Goal: Task Accomplishment & Management: Use online tool/utility

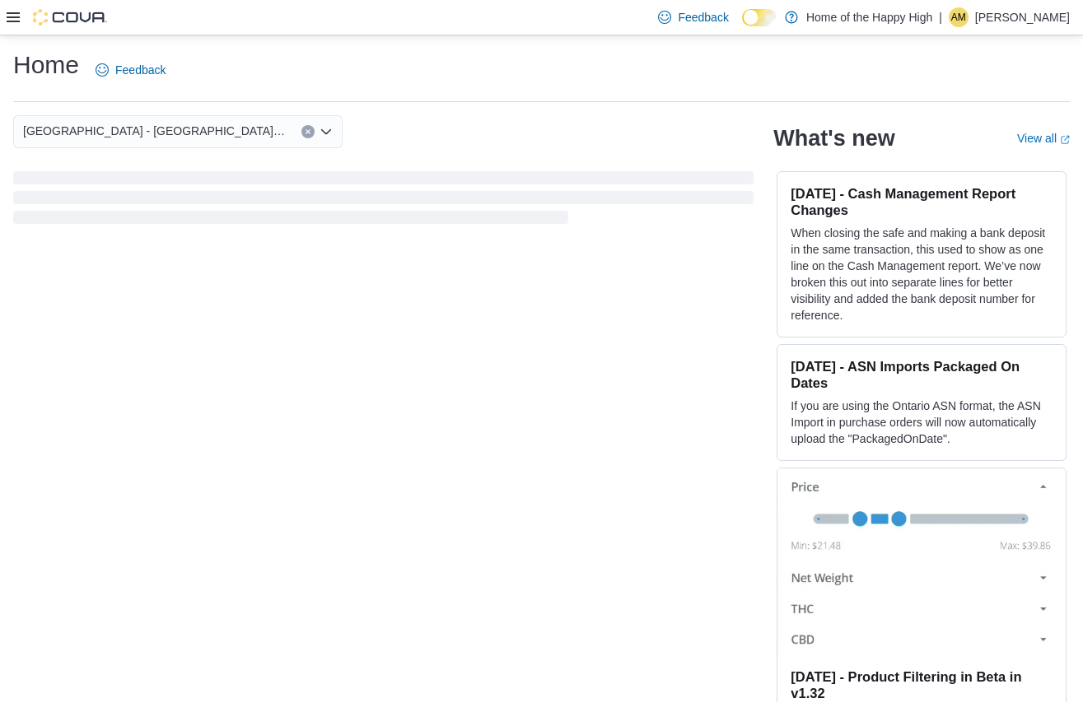
click at [10, 11] on icon at bounding box center [13, 17] width 13 height 13
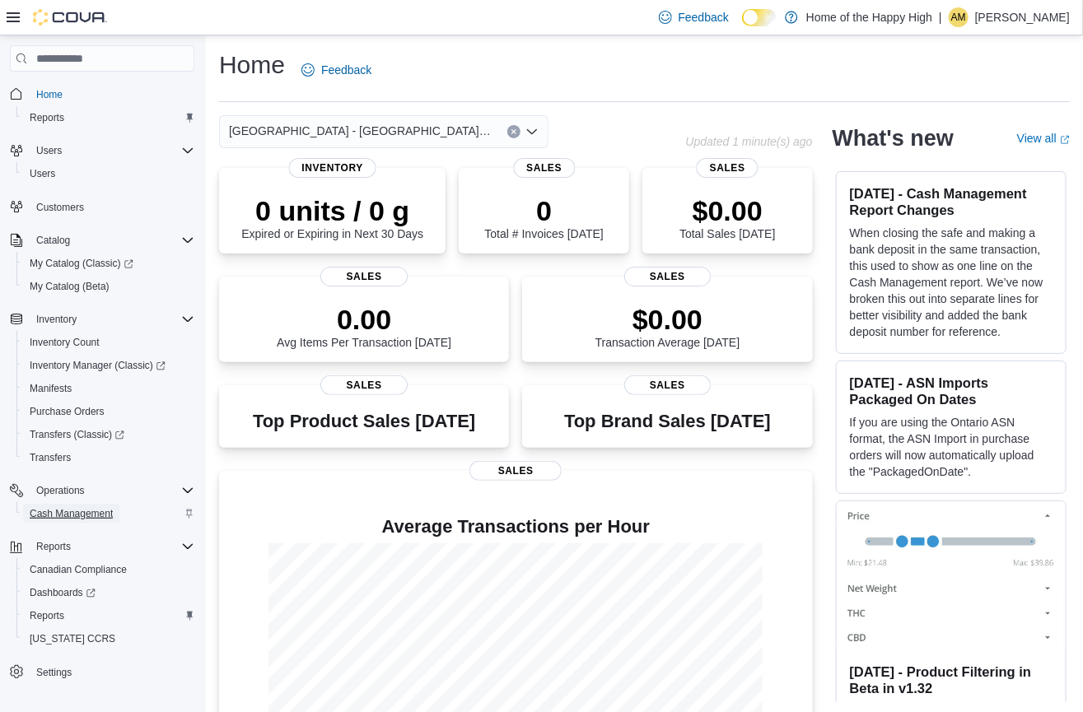
click at [68, 511] on span "Cash Management" at bounding box center [71, 513] width 83 height 13
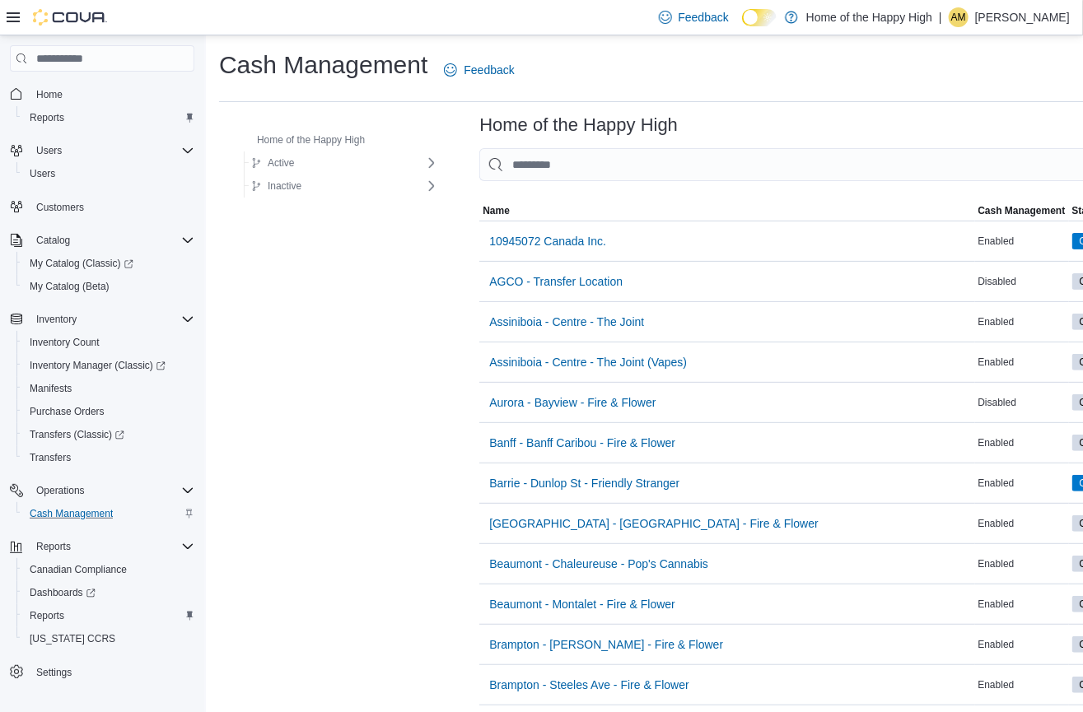
click at [619, 158] on input "This is a search bar. As you type, the results lower in the page will automatic…" at bounding box center [830, 164] width 703 height 33
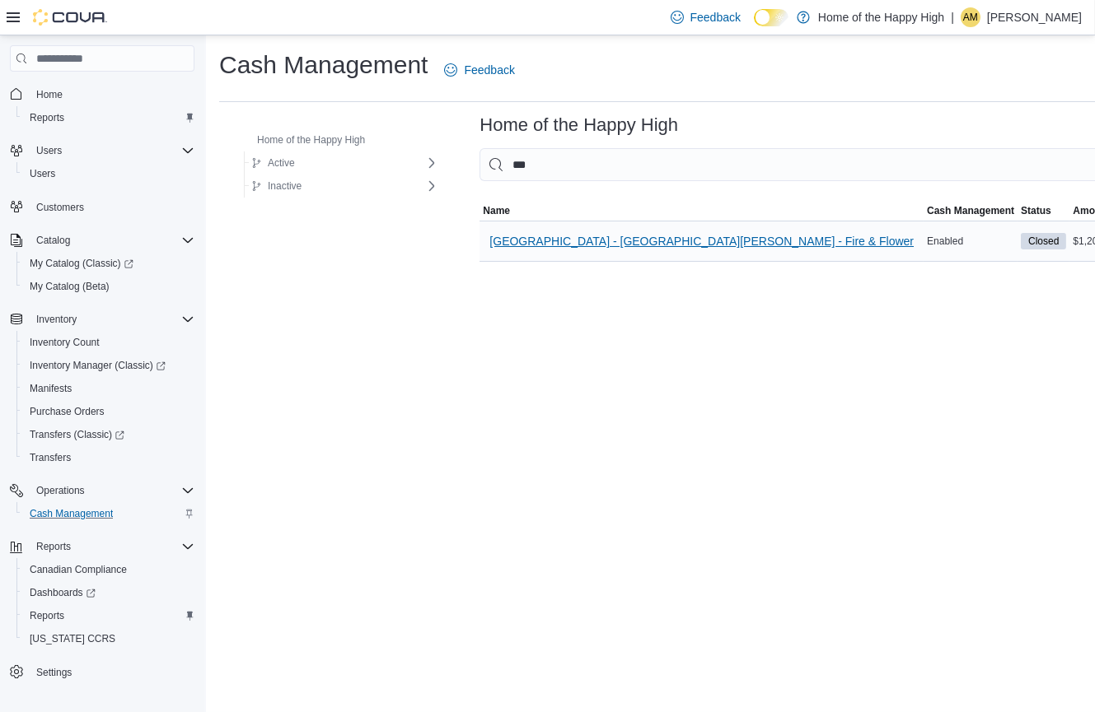
type input "***"
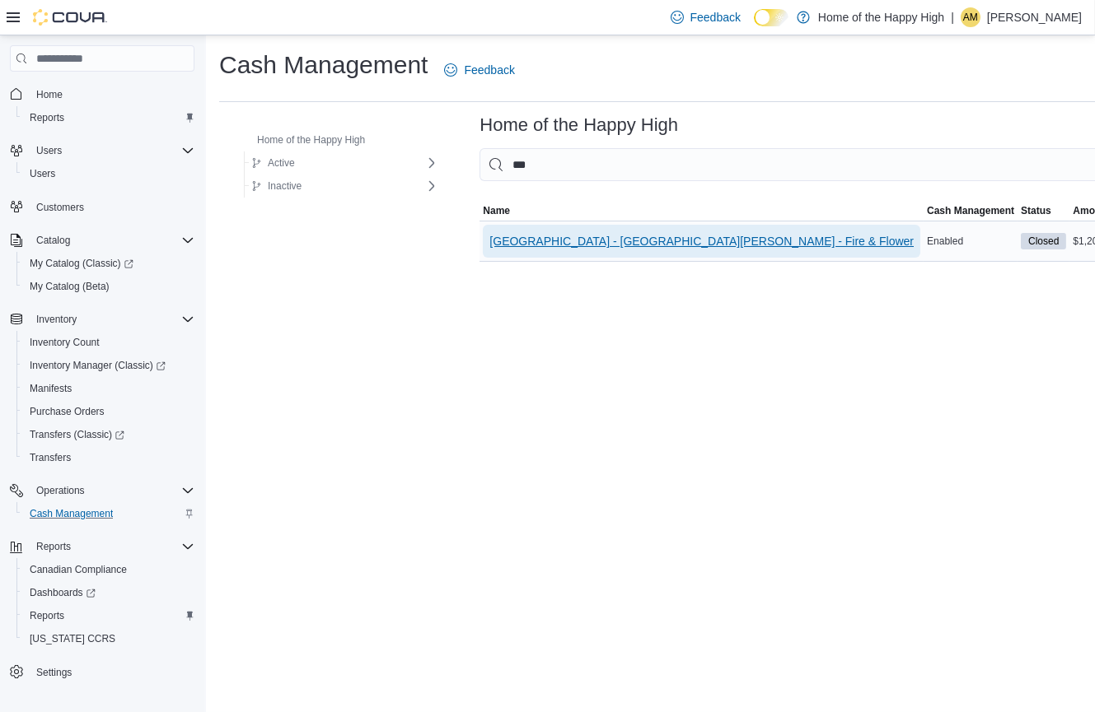
click at [630, 241] on span "[GEOGRAPHIC_DATA] - [GEOGRAPHIC_DATA][PERSON_NAME] - Fire & Flower" at bounding box center [701, 241] width 424 height 16
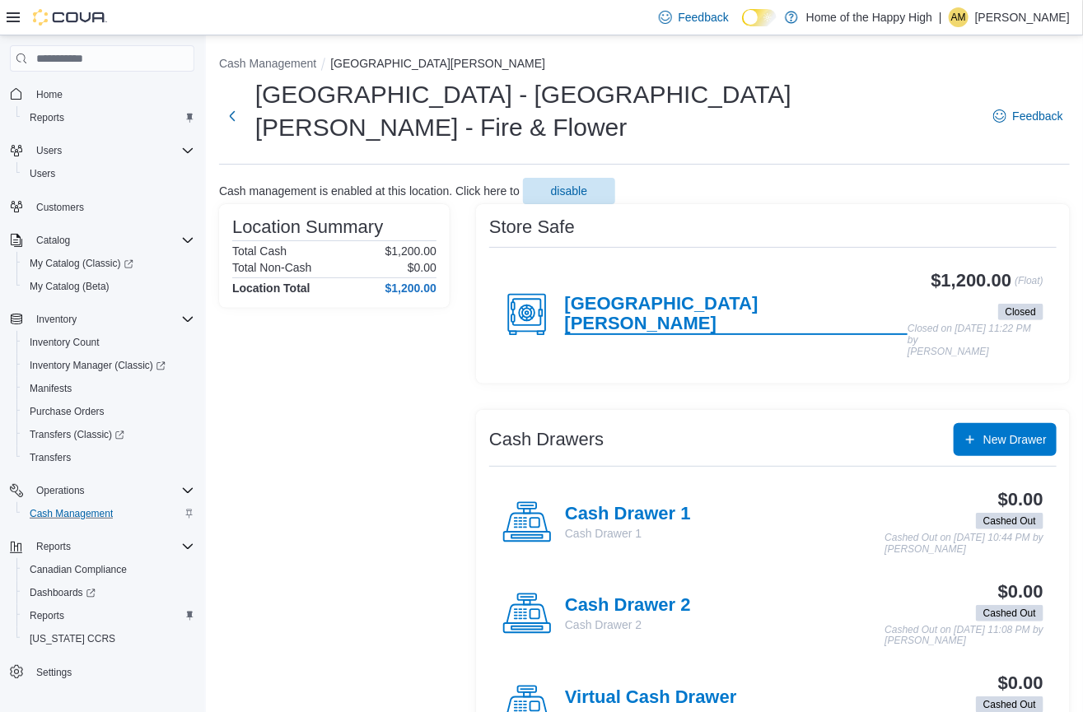
click at [684, 294] on h4 "[GEOGRAPHIC_DATA][PERSON_NAME]" at bounding box center [736, 314] width 343 height 41
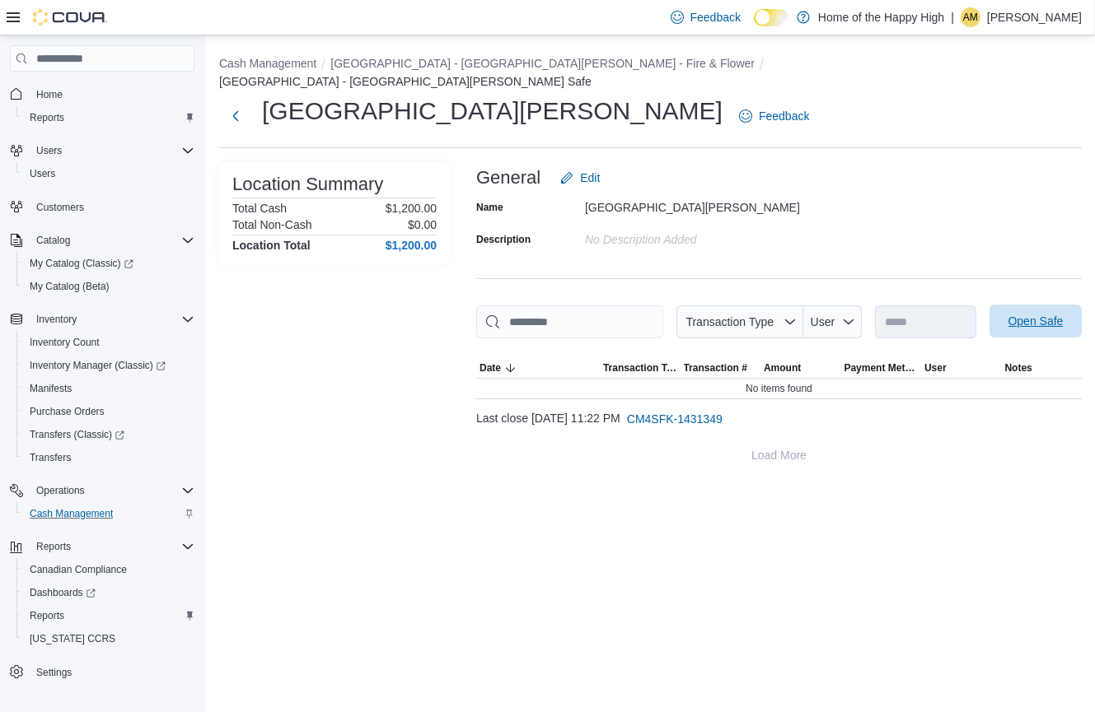
click at [999, 338] on span "Open Safe" at bounding box center [1035, 321] width 72 height 33
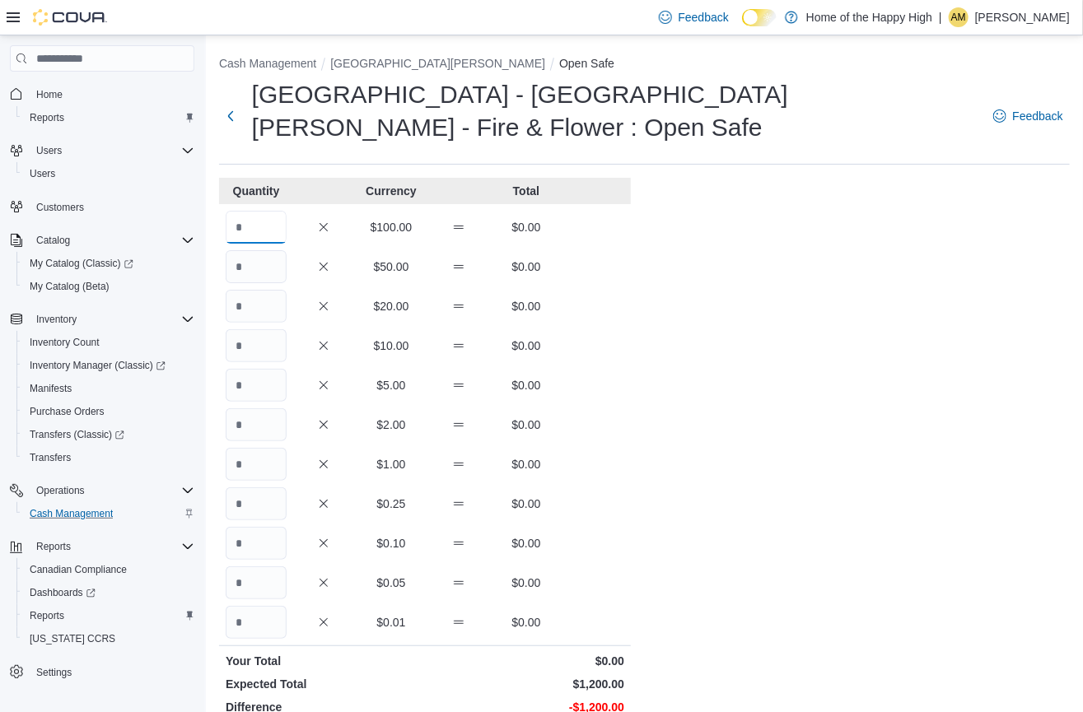
click at [271, 211] on input "Quantity" at bounding box center [256, 227] width 61 height 33
type input "**"
click at [255, 250] on input "Quantity" at bounding box center [256, 266] width 61 height 33
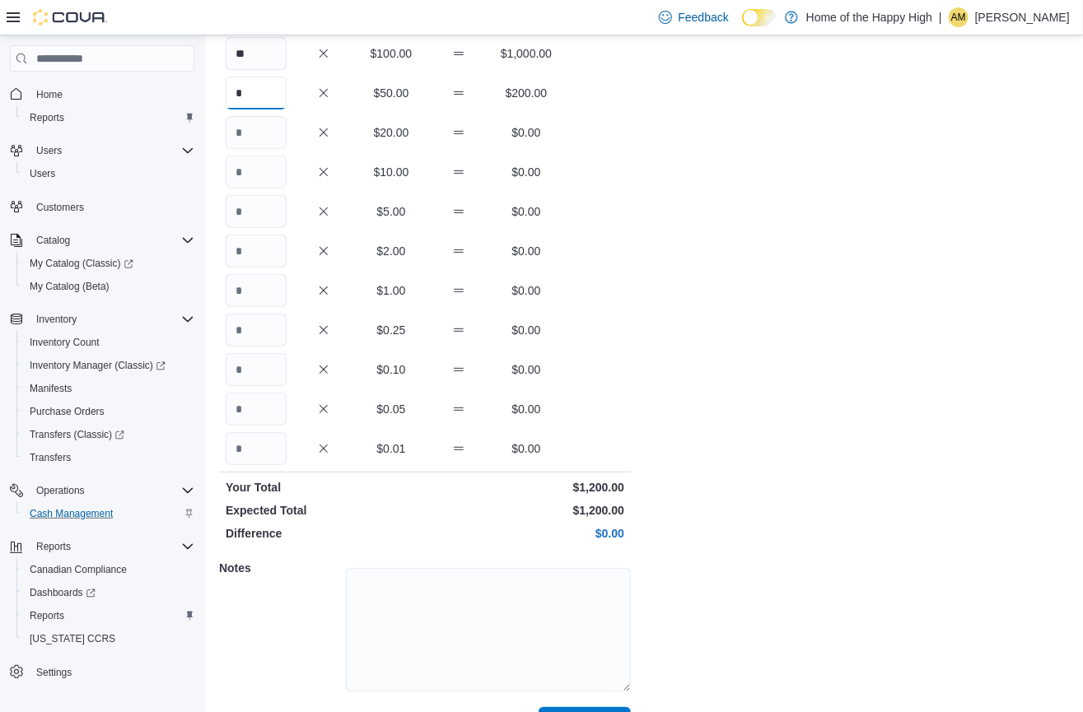
scroll to position [181, 0]
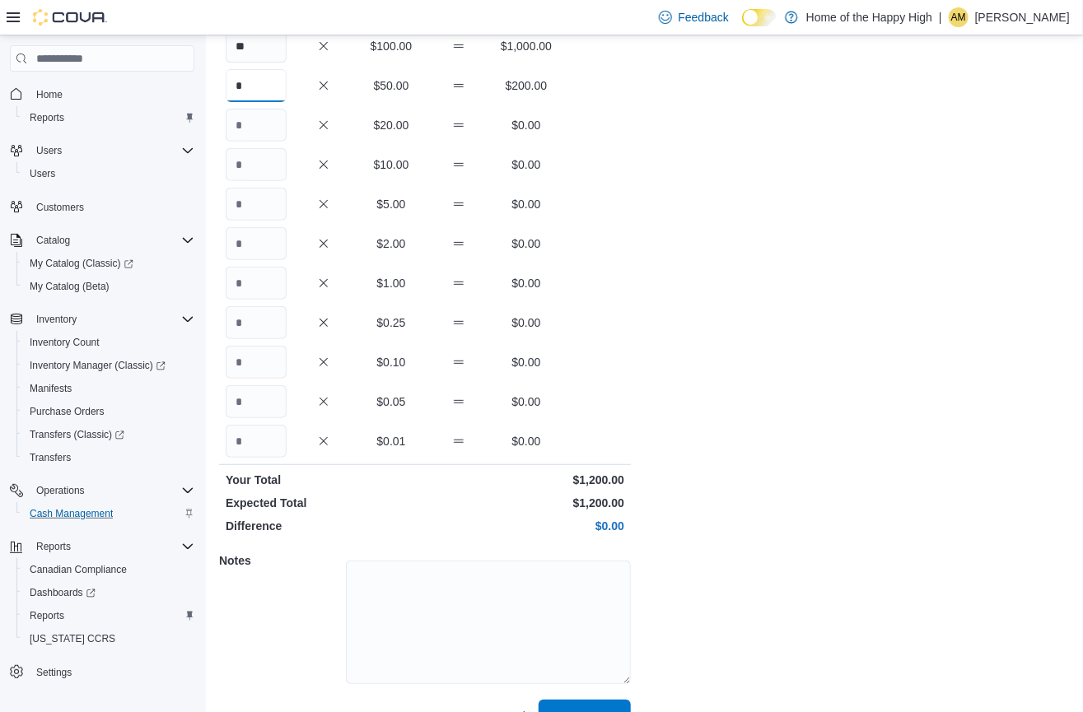
type input "*"
click at [477, 579] on textarea at bounding box center [488, 623] width 285 height 124
type textarea "**"
click at [590, 708] on span "Save" at bounding box center [585, 716] width 26 height 16
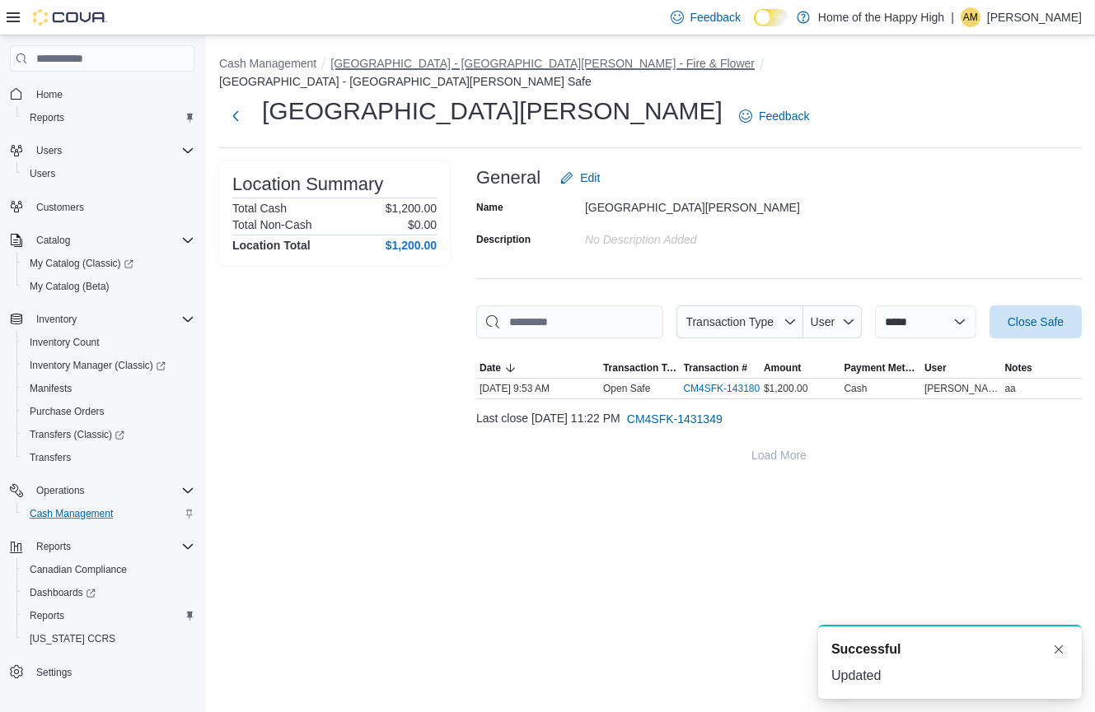
click at [469, 57] on button "[GEOGRAPHIC_DATA] - [GEOGRAPHIC_DATA][PERSON_NAME] - Fire & Flower" at bounding box center [542, 63] width 424 height 13
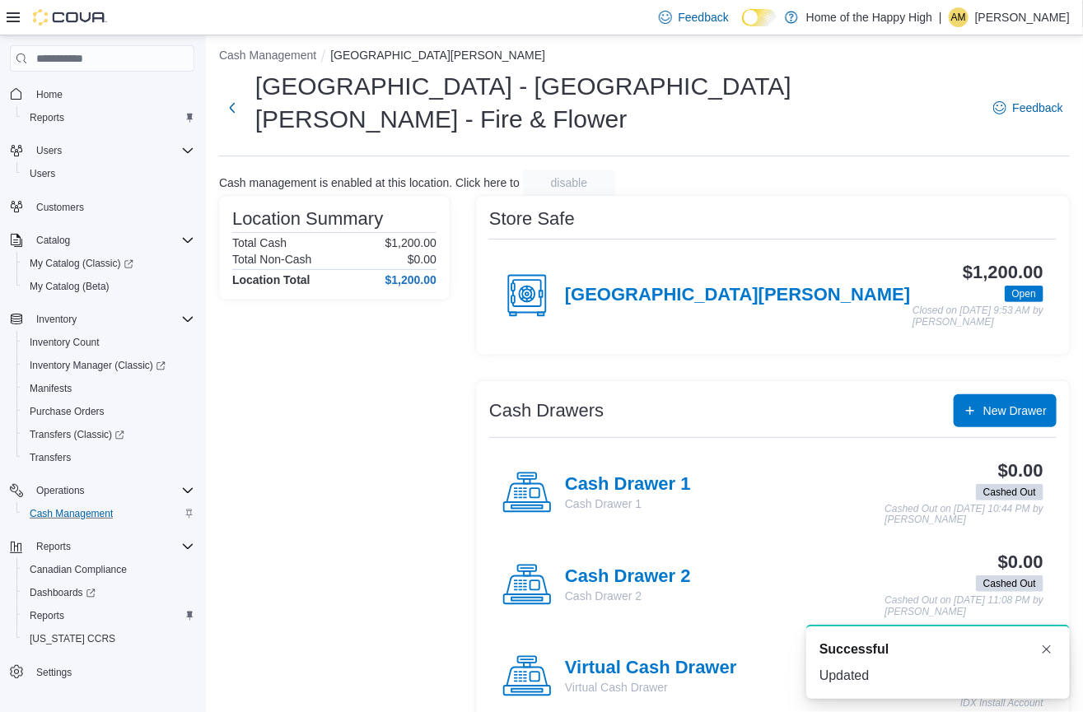
scroll to position [11, 0]
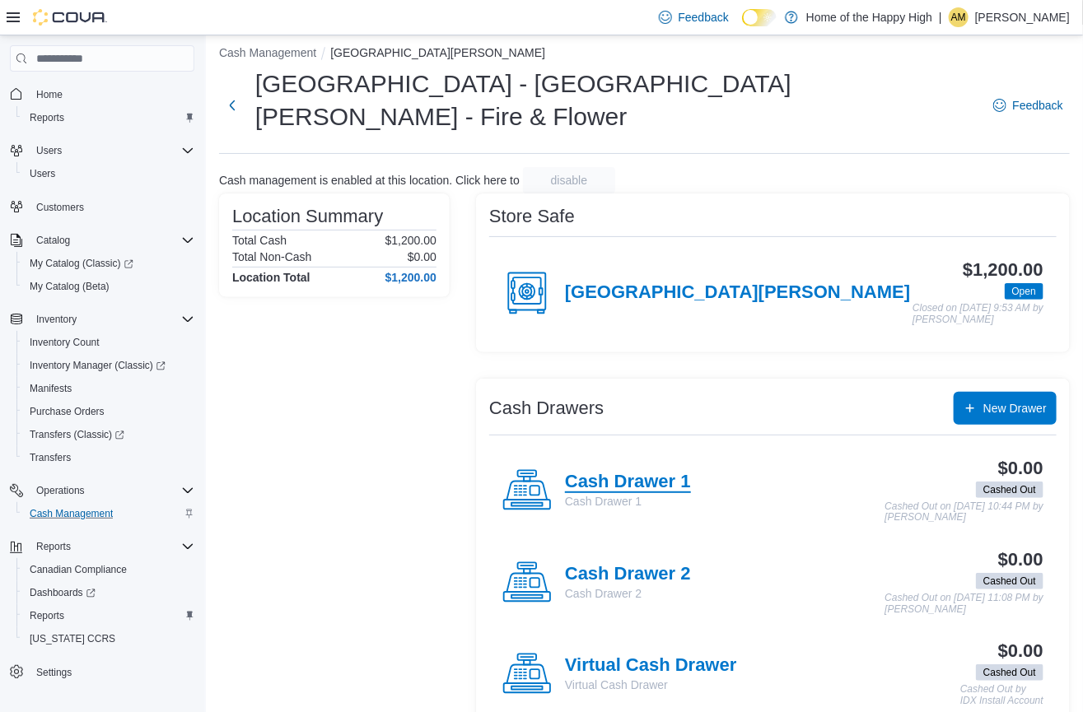
click at [663, 472] on h4 "Cash Drawer 1" at bounding box center [628, 482] width 126 height 21
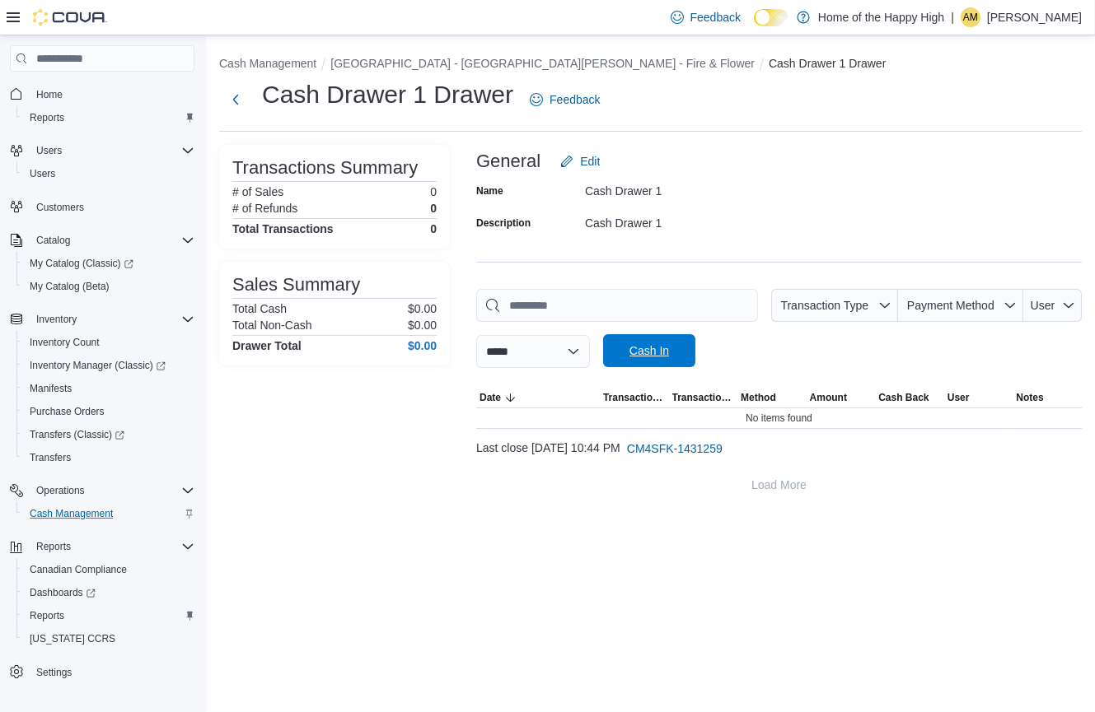
click at [685, 355] on span "Cash In" at bounding box center [649, 350] width 72 height 33
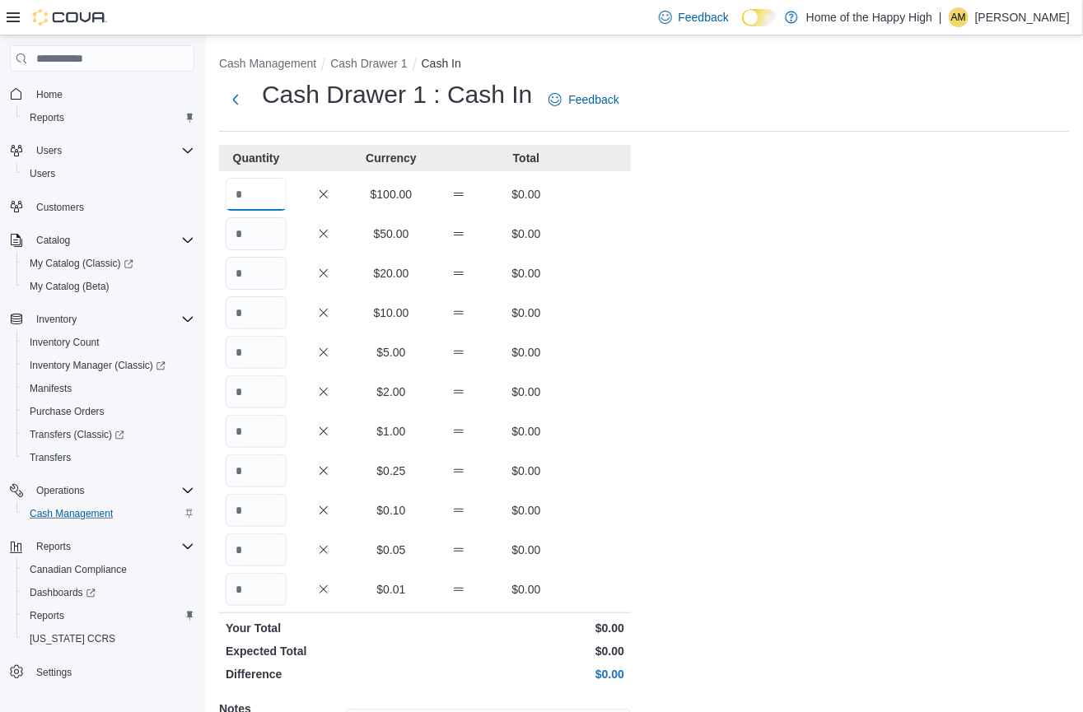
click at [283, 191] on input "Quantity" at bounding box center [256, 194] width 61 height 33
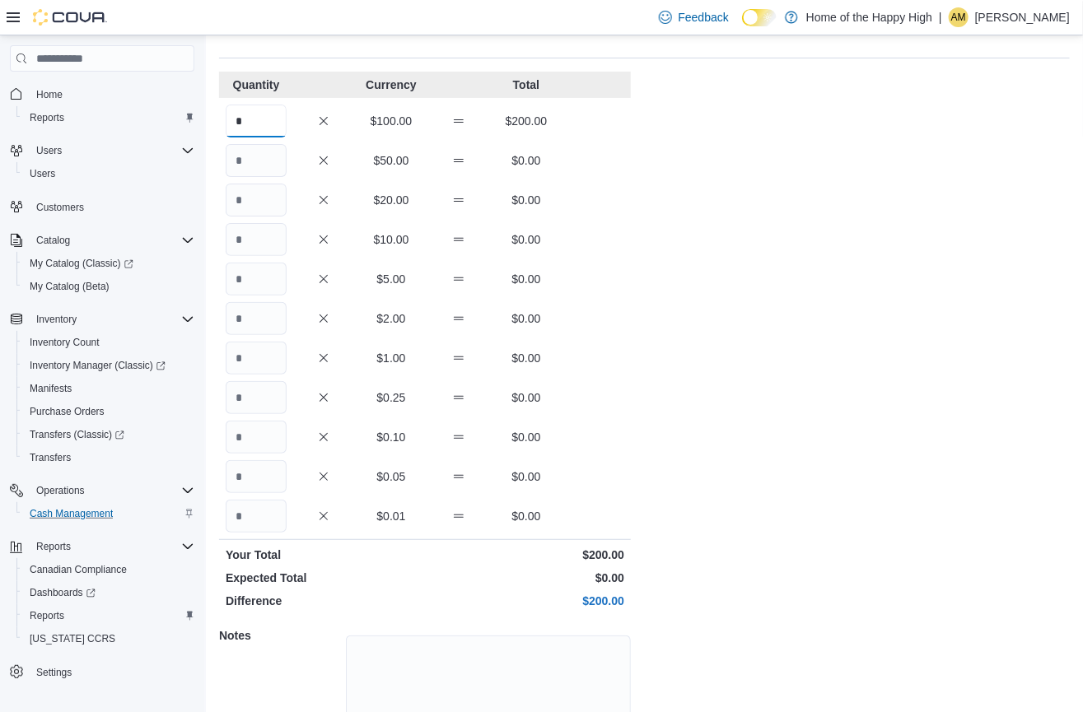
scroll to position [181, 0]
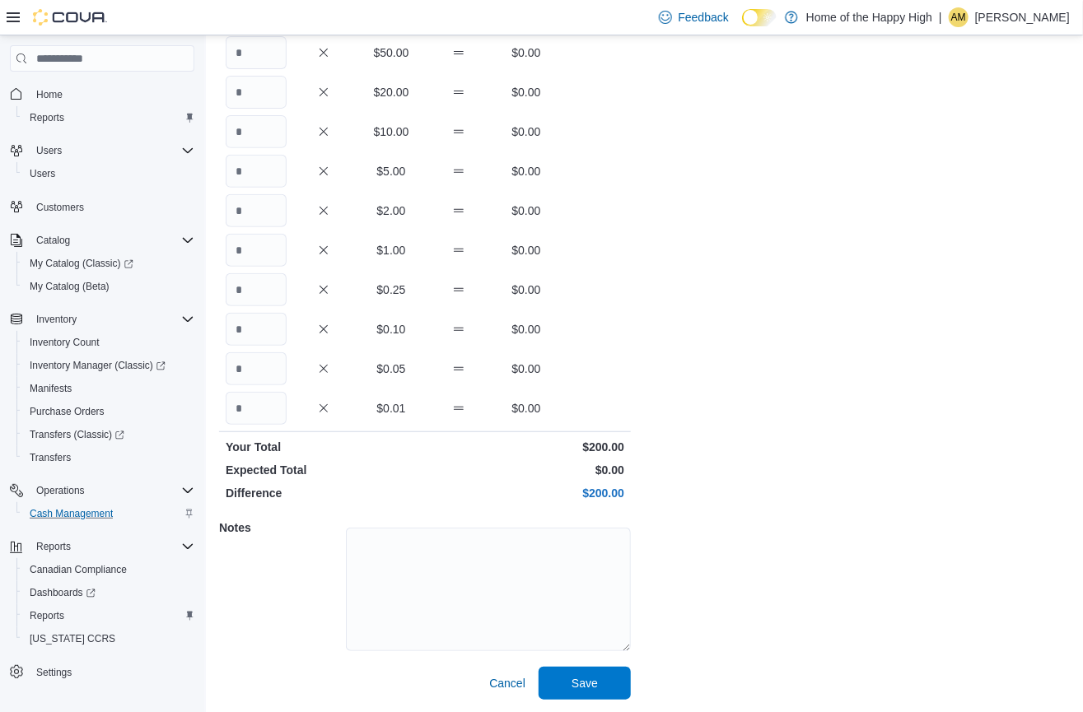
type input "*"
click at [438, 591] on textarea at bounding box center [488, 590] width 285 height 124
type textarea "**"
click at [563, 681] on span "Save" at bounding box center [585, 682] width 72 height 33
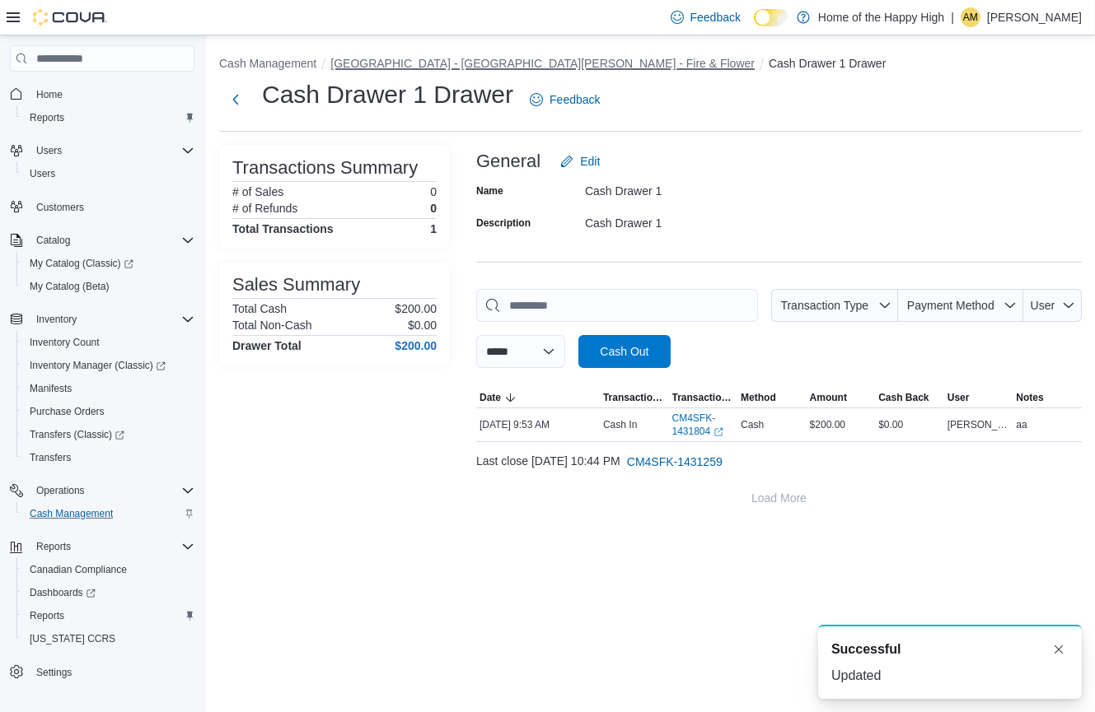
click at [404, 65] on button "[GEOGRAPHIC_DATA] - [GEOGRAPHIC_DATA][PERSON_NAME] - Fire & Flower" at bounding box center [542, 63] width 424 height 13
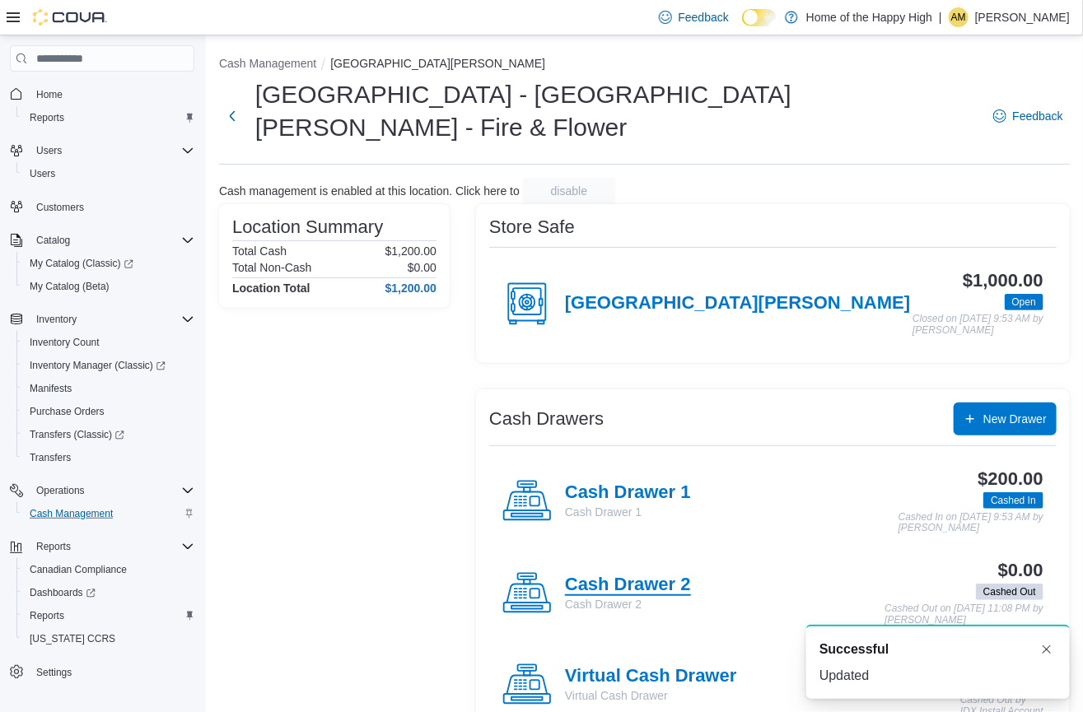
click at [645, 575] on h4 "Cash Drawer 2" at bounding box center [628, 585] width 126 height 21
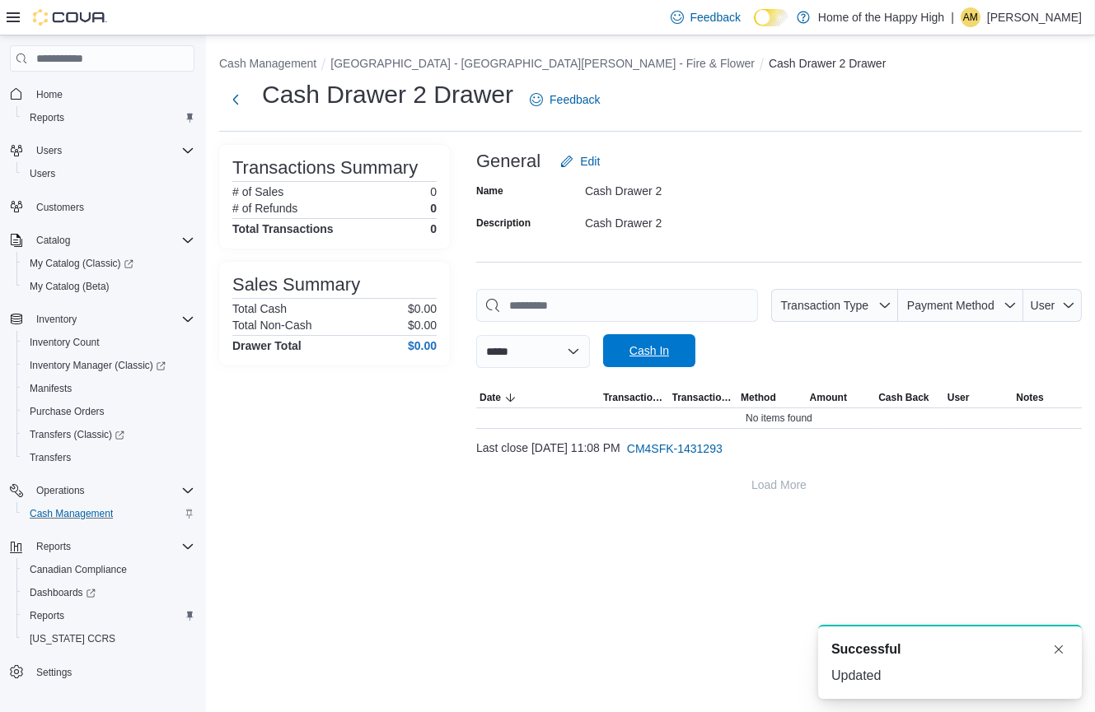
click at [661, 357] on span "Cash In" at bounding box center [649, 351] width 40 height 16
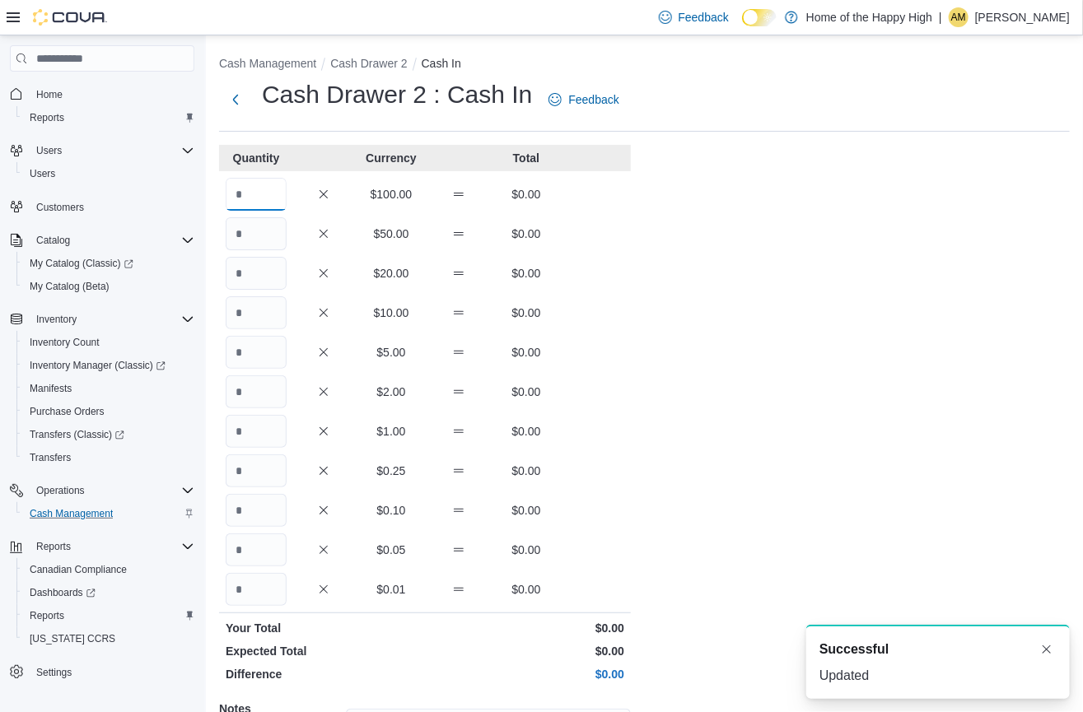
click at [257, 183] on input "Quantity" at bounding box center [256, 194] width 61 height 33
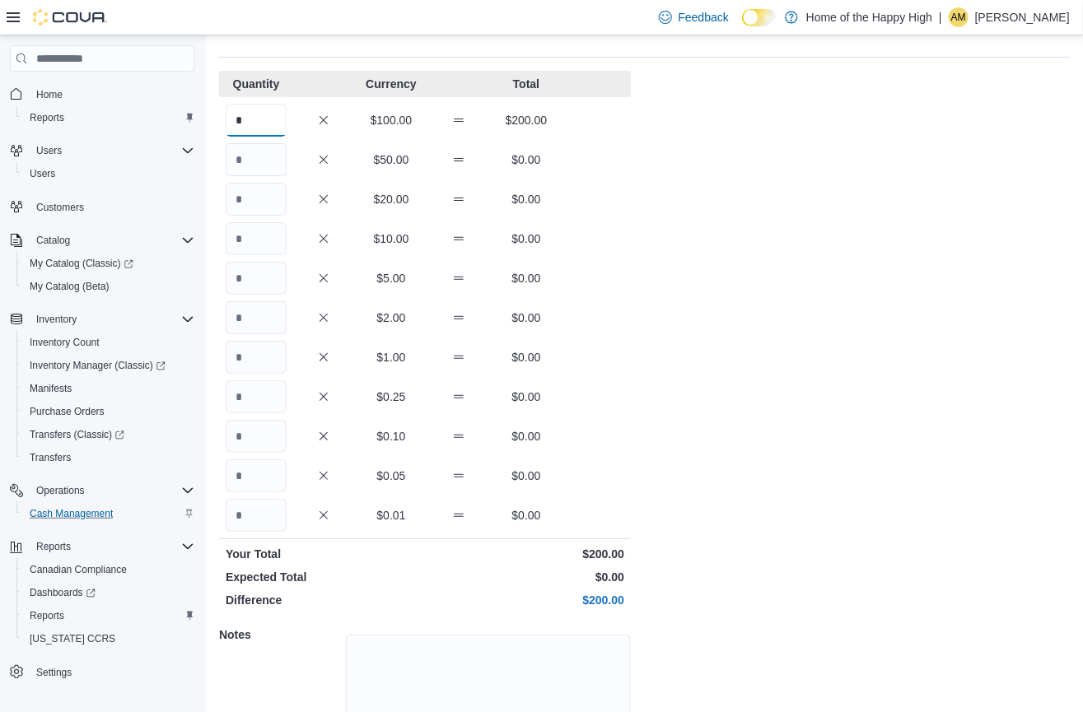
scroll to position [181, 0]
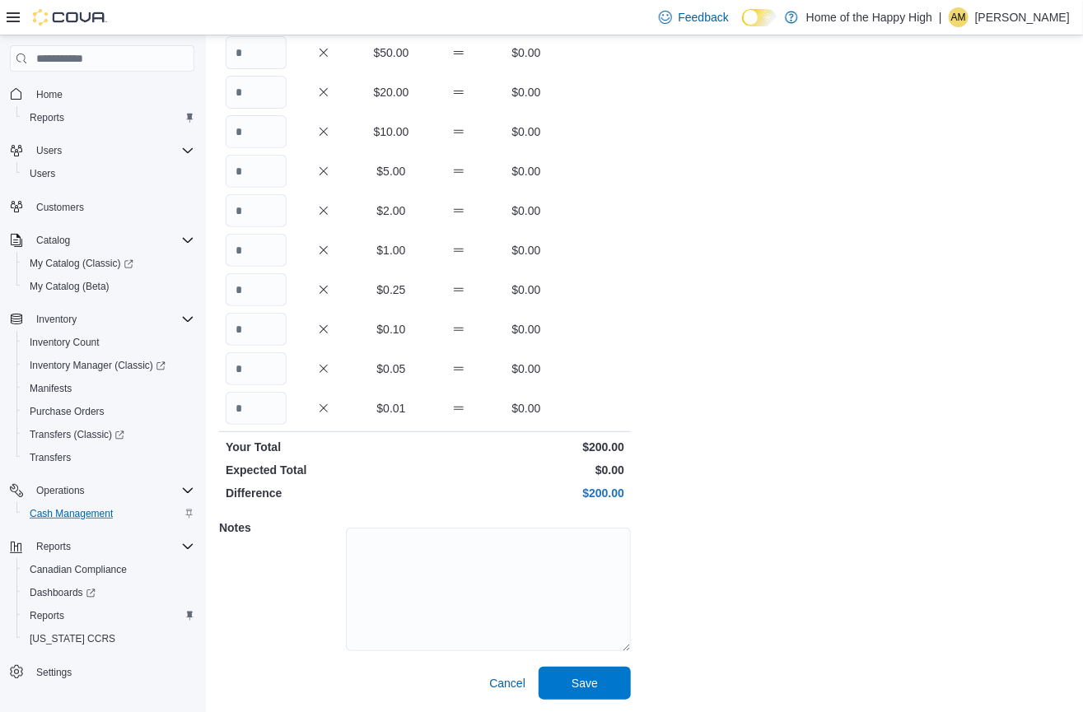
type input "*"
click at [501, 591] on textarea at bounding box center [488, 590] width 285 height 124
type textarea "**"
click at [615, 680] on span "Save" at bounding box center [585, 682] width 72 height 33
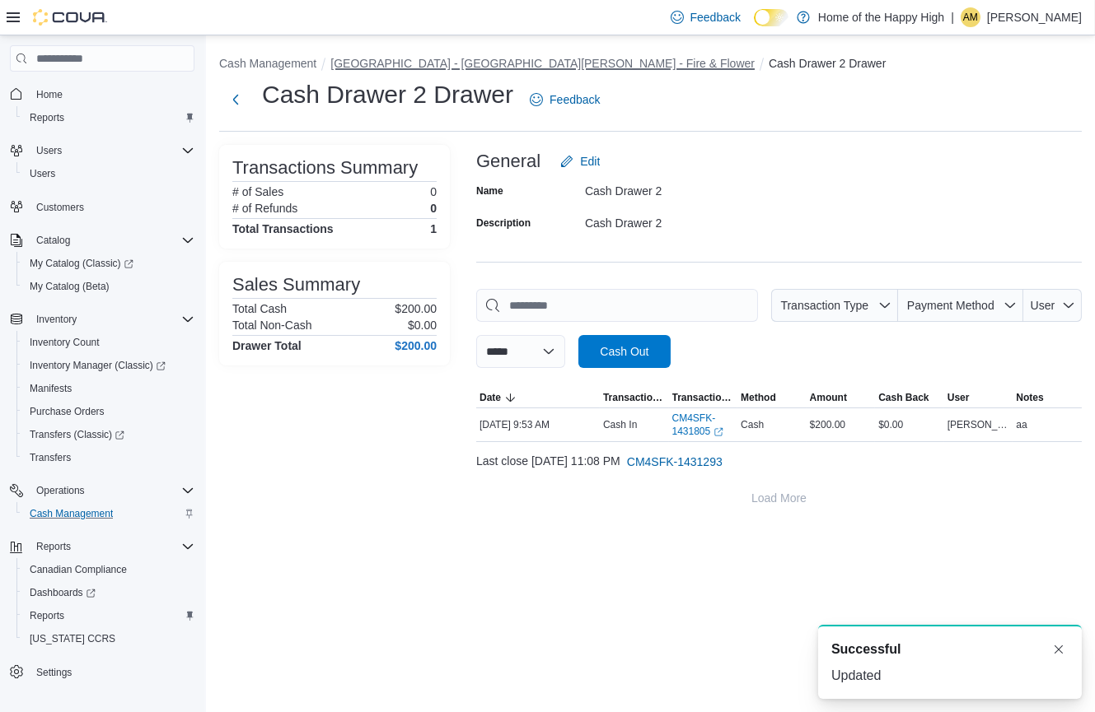
click at [445, 58] on button "[GEOGRAPHIC_DATA] - [GEOGRAPHIC_DATA][PERSON_NAME] - Fire & Flower" at bounding box center [542, 63] width 424 height 13
